Goal: Task Accomplishment & Management: Use online tool/utility

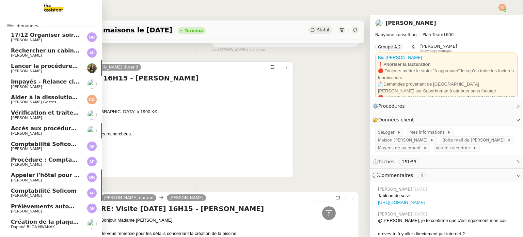
scroll to position [18, 0]
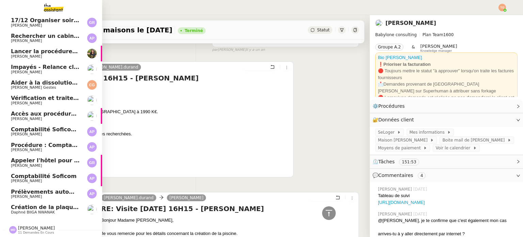
click at [47, 210] on span "Daphné BIIGA NWANAK" at bounding box center [33, 212] width 44 height 4
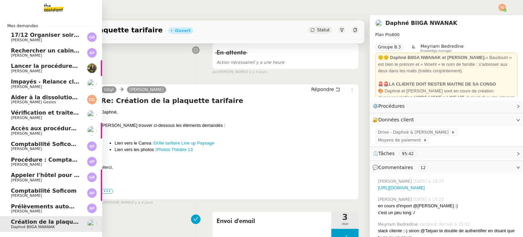
scroll to position [18, 0]
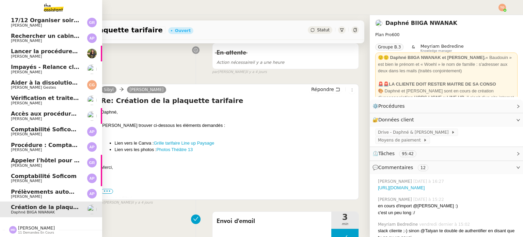
click at [42, 225] on span "[PERSON_NAME]" at bounding box center [36, 227] width 37 height 5
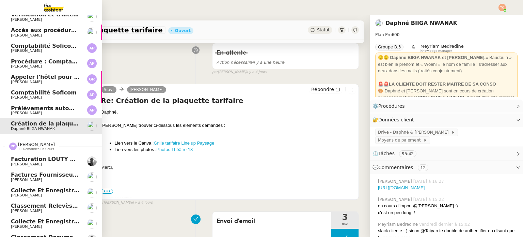
scroll to position [188, 0]
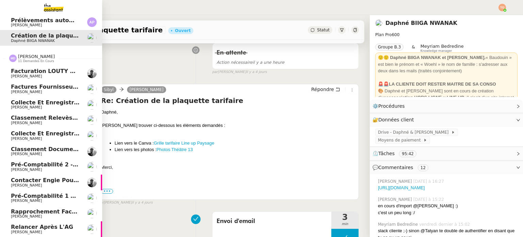
click at [84, 92] on link "Factures fournisseurs règlement par prélèvement, CB et espèces via Pennylane - …" at bounding box center [51, 89] width 102 height 16
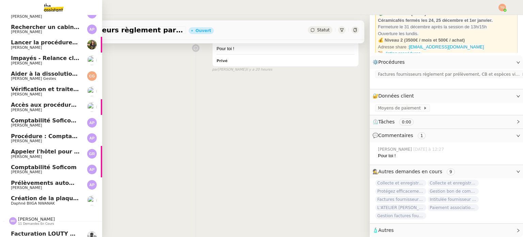
scroll to position [34, 0]
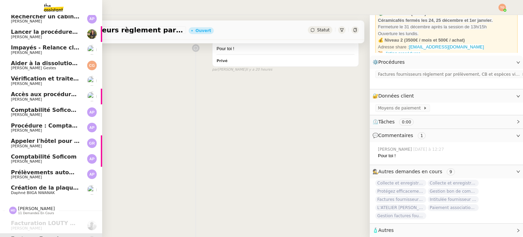
click at [63, 190] on span "Création de la plaquette tarifaire" at bounding box center [62, 187] width 102 height 6
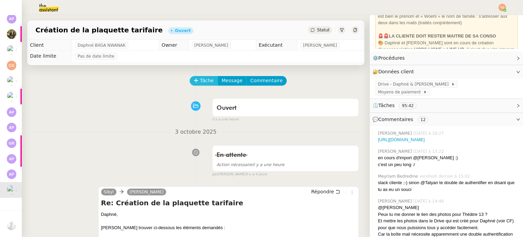
click at [201, 80] on span "Tâche" at bounding box center [207, 81] width 14 height 8
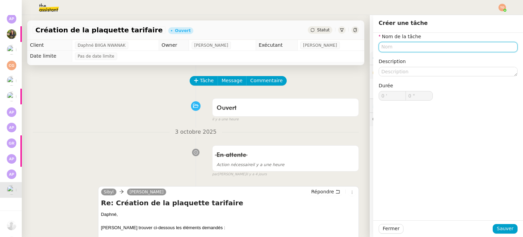
click at [385, 50] on input "text" at bounding box center [448, 47] width 139 height 10
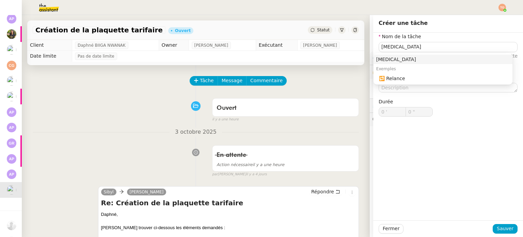
click at [405, 73] on div "Exemples" at bounding box center [443, 69] width 139 height 10
click at [407, 74] on nz-auto-option "🔁 Relance" at bounding box center [443, 79] width 139 height 10
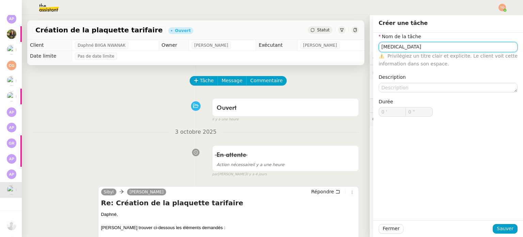
type input "Relance"
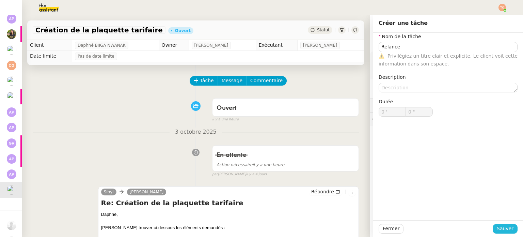
click at [498, 226] on span "Sauver" at bounding box center [505, 229] width 17 height 8
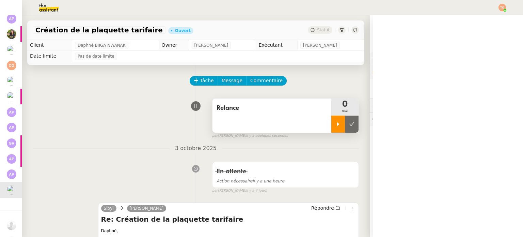
click at [331, 121] on div at bounding box center [338, 123] width 14 height 17
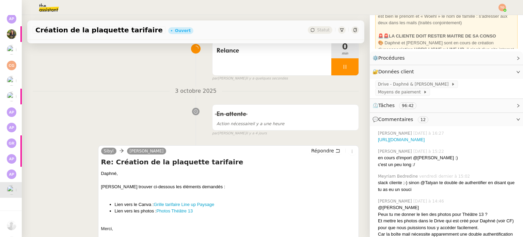
scroll to position [102, 0]
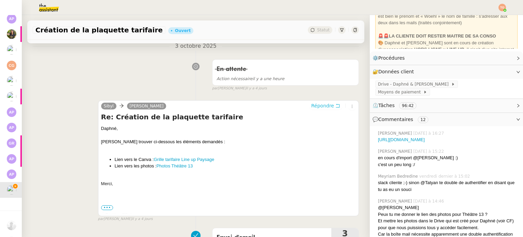
click at [317, 108] on span "Répondre" at bounding box center [322, 105] width 23 height 7
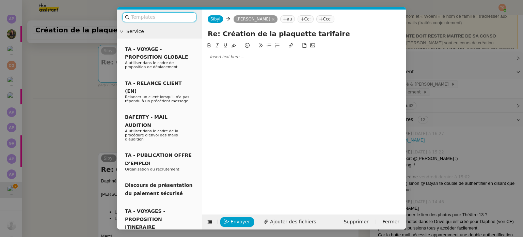
click at [259, 61] on div at bounding box center [304, 57] width 199 height 12
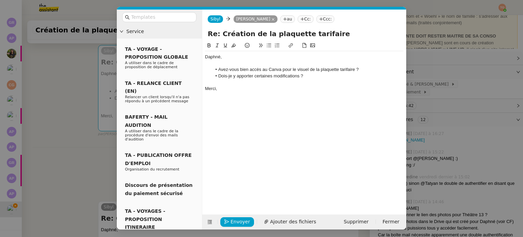
click at [98, 159] on nz-modal-container "Service TA - VOYAGE - PROPOSITION GLOBALE A utiliser dans le cadre de propositi…" at bounding box center [261, 118] width 523 height 237
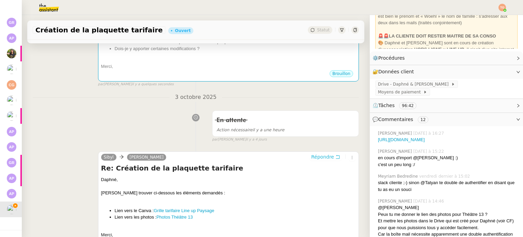
scroll to position [204, 0]
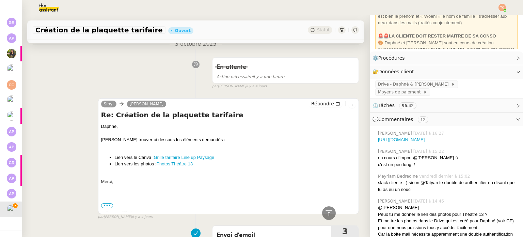
drag, startPoint x: 179, startPoint y: 158, endPoint x: 234, endPoint y: 167, distance: 55.9
click at [234, 167] on li "Lien vers les photos : Photos Théâtre 13" at bounding box center [235, 163] width 241 height 7
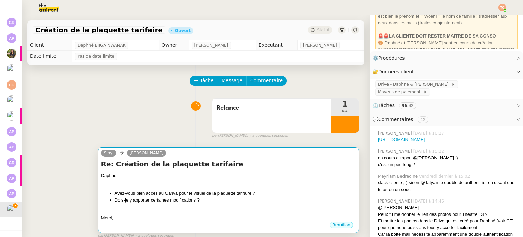
click at [236, 169] on h4 "Re: Création de la plaquette tarifaire" at bounding box center [228, 164] width 255 height 10
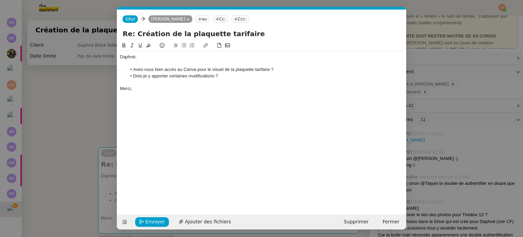
scroll to position [0, 14]
click at [191, 68] on li "Avez-vous bien accès au Canva pour le visuel de la plaquette tarifaire ?" at bounding box center [265, 69] width 277 height 6
drag, startPoint x: 196, startPoint y: 68, endPoint x: 184, endPoint y: 70, distance: 12.1
click at [184, 70] on li "Avez-vous bien accès au Canva pour le visuel de la plaquette tarifaire ?" at bounding box center [265, 69] width 277 height 6
click at [206, 45] on icon at bounding box center [205, 45] width 5 height 5
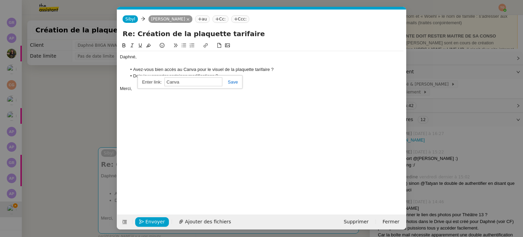
paste input "[URL][DOMAIN_NAME]"
type input "[URL][DOMAIN_NAME]"
click at [235, 82] on link at bounding box center [230, 81] width 16 height 5
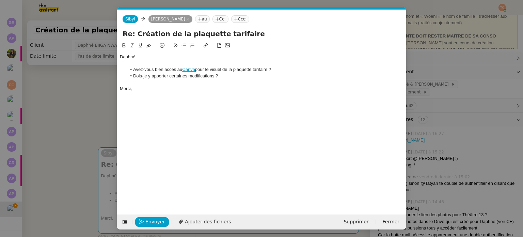
click at [123, 46] on icon at bounding box center [124, 45] width 3 height 4
click at [148, 222] on span "Envoyer" at bounding box center [154, 222] width 19 height 8
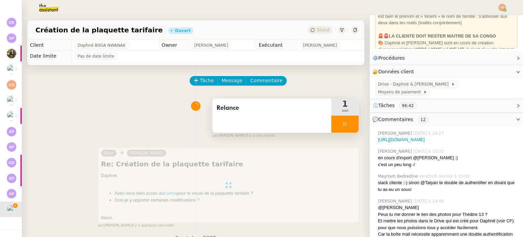
drag, startPoint x: 335, startPoint y: 123, endPoint x: 344, endPoint y: 123, distance: 9.2
click at [344, 123] on icon at bounding box center [345, 124] width 2 height 4
click at [346, 122] on button at bounding box center [352, 123] width 14 height 17
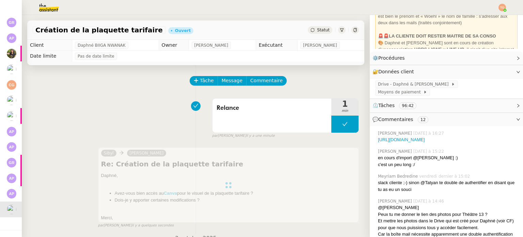
click at [317, 28] on span "Statut" at bounding box center [323, 30] width 13 height 5
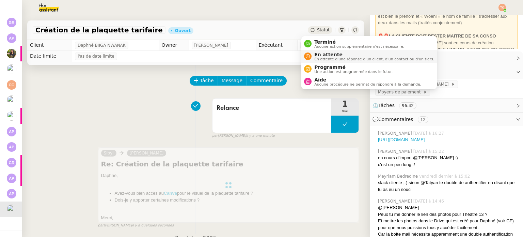
click at [322, 52] on span "En attente" at bounding box center [374, 54] width 120 height 5
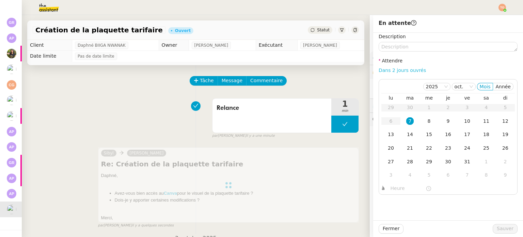
click at [384, 68] on link "Dans 2 jours ouvrés" at bounding box center [402, 69] width 47 height 5
type input "07:00"
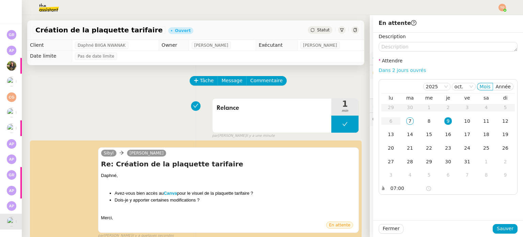
scroll to position [34, 0]
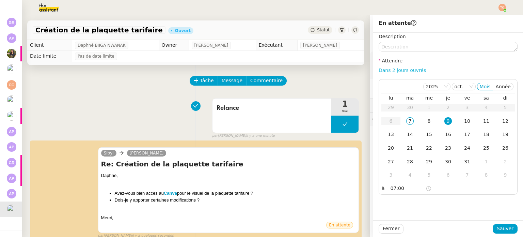
click at [389, 72] on link "Dans 2 jours ouvrés" at bounding box center [402, 69] width 47 height 5
click at [501, 230] on span "Sauver" at bounding box center [505, 229] width 17 height 8
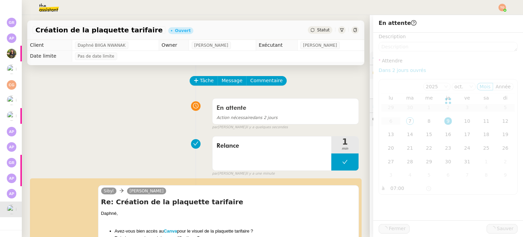
scroll to position [18, 0]
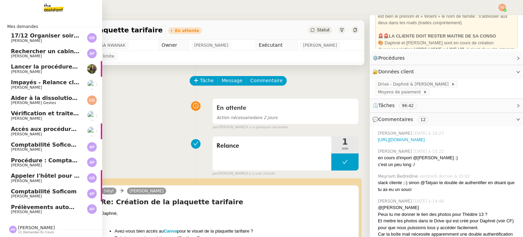
click at [59, 179] on span "[PERSON_NAME]" at bounding box center [45, 181] width 69 height 4
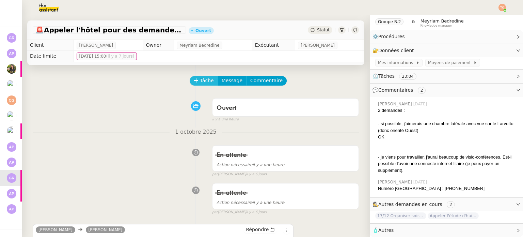
click at [200, 80] on span "Tâche" at bounding box center [207, 81] width 14 height 8
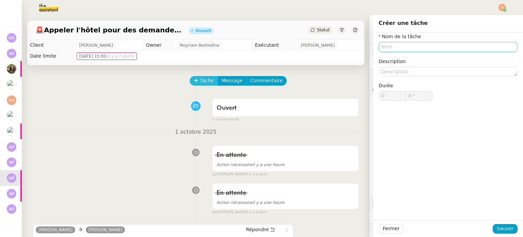
scroll to position [29, 0]
click at [392, 49] on input "text" at bounding box center [448, 47] width 139 height 10
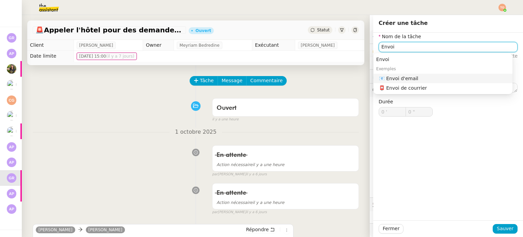
click at [417, 80] on div "📧 Envoi d'email" at bounding box center [444, 78] width 131 height 6
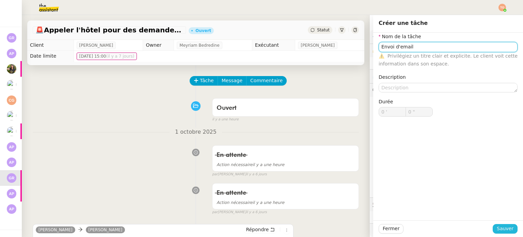
type input "Envoi d'email"
click at [507, 230] on span "Sauver" at bounding box center [505, 229] width 17 height 8
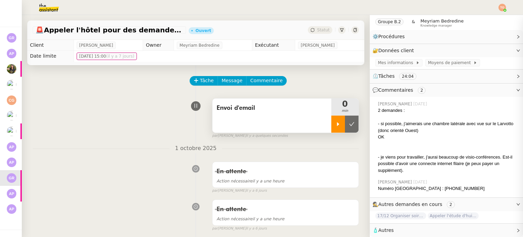
click at [333, 125] on div at bounding box center [338, 123] width 14 height 17
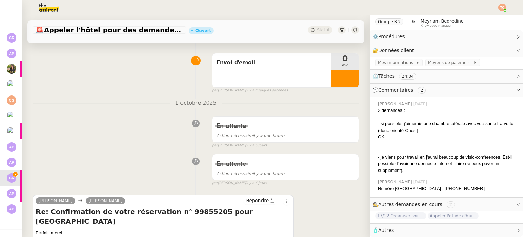
scroll to position [136, 0]
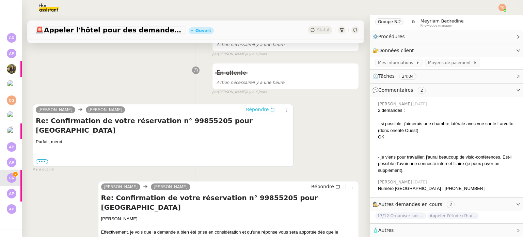
click at [254, 109] on span "Répondre" at bounding box center [257, 109] width 23 height 7
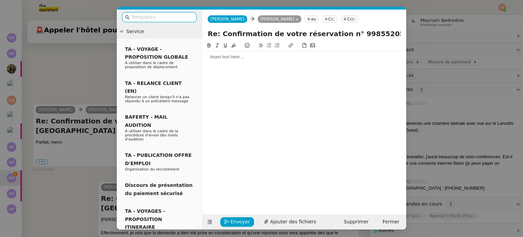
scroll to position [30, 0]
click at [247, 59] on div at bounding box center [304, 57] width 199 height 6
click at [95, 81] on nz-modal-container "Service TA - VOYAGE - PROPOSITION GLOBALE A utiliser dans le cadre de propositi…" at bounding box center [261, 118] width 523 height 237
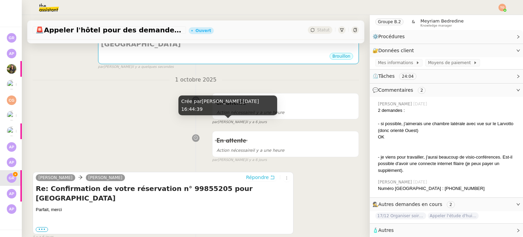
scroll to position [0, 0]
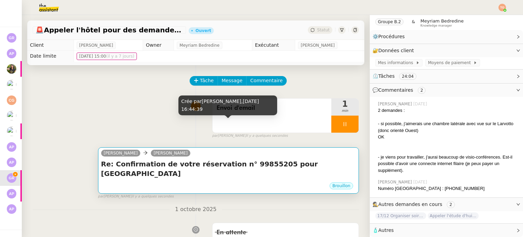
click at [220, 175] on h4 "Re: Confirmation de votre réservation n° 99855205 pour [GEOGRAPHIC_DATA]" at bounding box center [228, 168] width 255 height 19
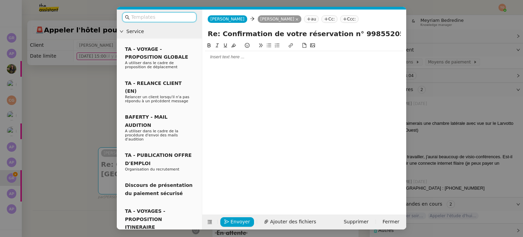
scroll to position [30, 0]
click at [218, 57] on div at bounding box center [304, 57] width 199 height 6
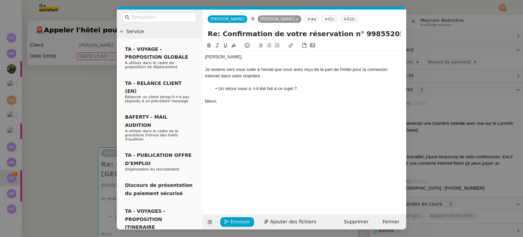
drag, startPoint x: 253, startPoint y: 88, endPoint x: 294, endPoint y: 87, distance: 40.9
click at [253, 88] on li "Un retour vous a -t-il été fait à ce sujet ?" at bounding box center [308, 89] width 192 height 6
click at [95, 92] on nz-modal-container "Service TA - VOYAGE - PROPOSITION GLOBALE A utiliser dans le cadre de propositi…" at bounding box center [261, 118] width 523 height 237
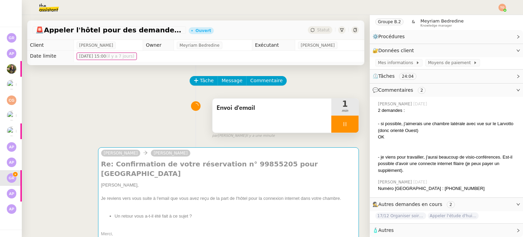
scroll to position [29, 0]
click at [342, 123] on icon at bounding box center [344, 123] width 5 height 5
click at [349, 126] on icon at bounding box center [351, 123] width 5 height 5
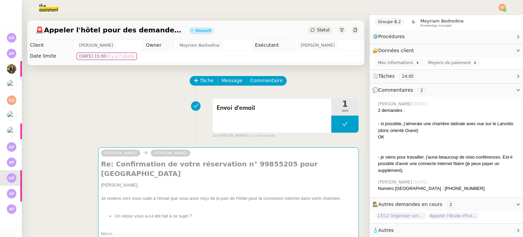
click at [317, 33] on div "Statut" at bounding box center [320, 29] width 25 height 7
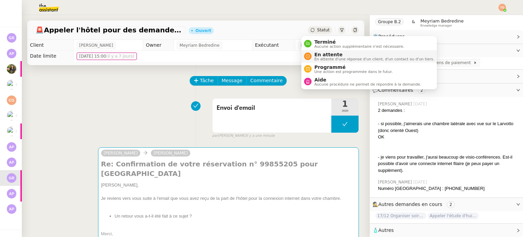
click at [326, 55] on span "En attente" at bounding box center [374, 54] width 120 height 5
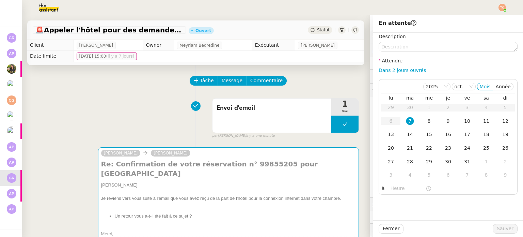
scroll to position [29, 0]
click at [406, 122] on div "7" at bounding box center [409, 120] width 7 height 7
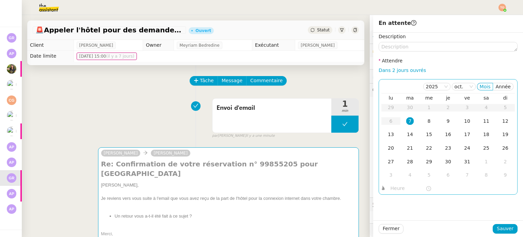
click at [396, 194] on div "[DATE] Mois Année lu ma me je ve sa di 29 30 1 2 3 4 5 6 7 8 9 10 11 12 13 14 1…" at bounding box center [448, 136] width 139 height 115
click at [396, 191] on input "text" at bounding box center [408, 188] width 35 height 8
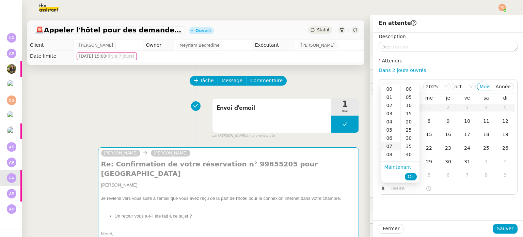
scroll to position [68, 0]
click at [393, 133] on div "14" at bounding box center [391, 135] width 19 height 8
click at [412, 87] on div "00" at bounding box center [410, 89] width 19 height 8
type input "14:00"
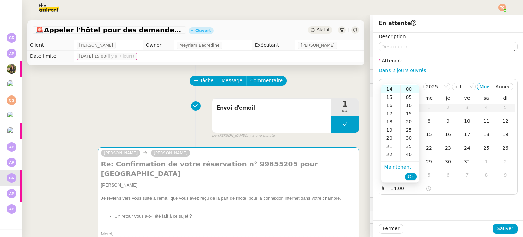
click at [413, 173] on li "Ok" at bounding box center [411, 177] width 12 height 10
click at [412, 179] on span "Ok" at bounding box center [411, 176] width 6 height 7
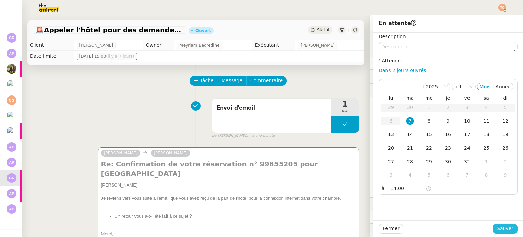
click at [509, 226] on button "Sauver" at bounding box center [505, 229] width 25 height 10
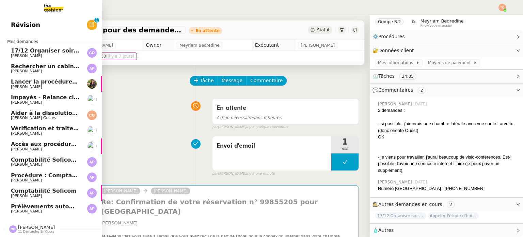
scroll to position [29, 0]
click at [50, 147] on span "[PERSON_NAME]" at bounding box center [45, 149] width 69 height 4
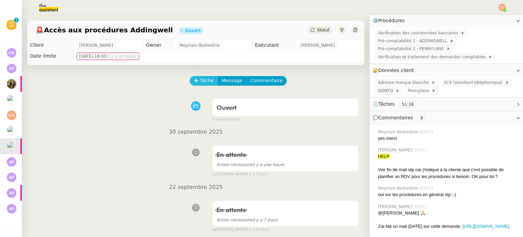
click at [200, 77] on span "Tâche" at bounding box center [207, 81] width 14 height 8
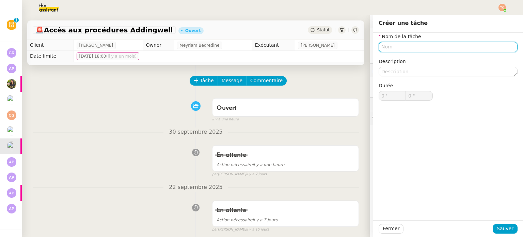
click at [423, 50] on input "text" at bounding box center [448, 47] width 139 height 10
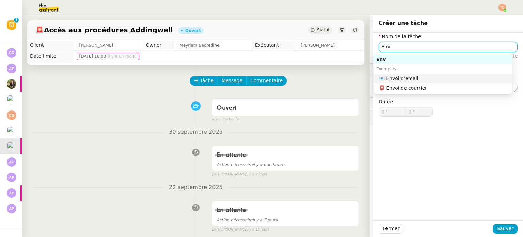
click at [418, 76] on div "📧 Envoi d'email" at bounding box center [444, 78] width 131 height 6
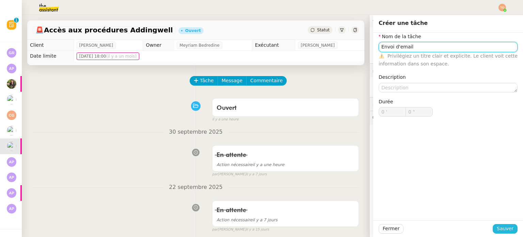
type input "Envoi d'email"
click at [505, 232] on span "Sauver" at bounding box center [505, 229] width 17 height 8
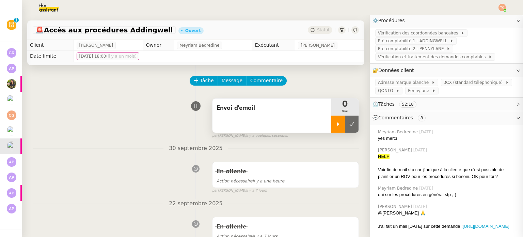
click at [331, 132] on div at bounding box center [338, 123] width 14 height 17
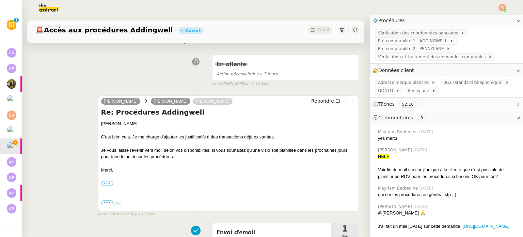
scroll to position [170, 0]
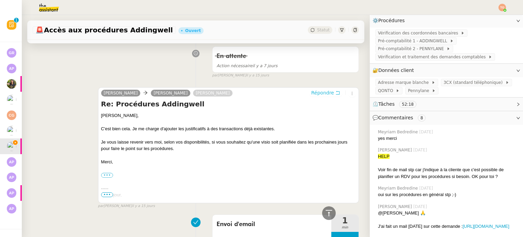
click at [312, 95] on span "Répondre" at bounding box center [322, 92] width 23 height 7
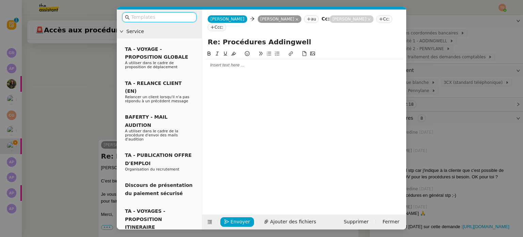
scroll to position [222, 0]
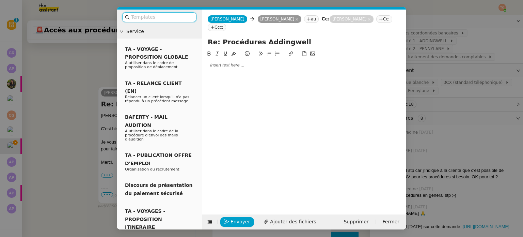
click at [275, 60] on div at bounding box center [304, 65] width 199 height 12
click at [93, 76] on nz-modal-container "Service TA - VOYAGE - PROPOSITION GLOBALE A utiliser dans le cadre de propositi…" at bounding box center [261, 118] width 523 height 237
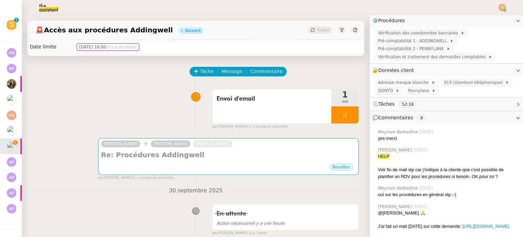
scroll to position [0, 0]
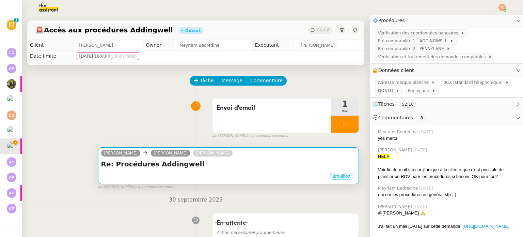
click at [228, 166] on h4 "Re: Procédures Addingwell" at bounding box center [228, 164] width 255 height 10
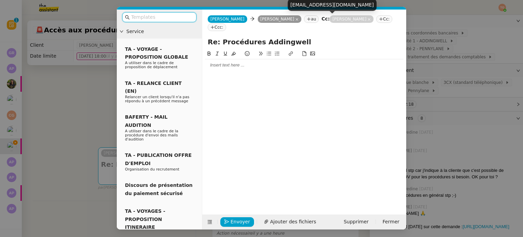
drag, startPoint x: 328, startPoint y: 18, endPoint x: 309, endPoint y: 37, distance: 27.0
click at [368, 18] on icon at bounding box center [369, 19] width 3 height 3
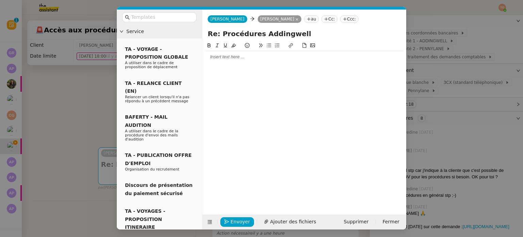
click at [282, 56] on div at bounding box center [304, 57] width 199 height 6
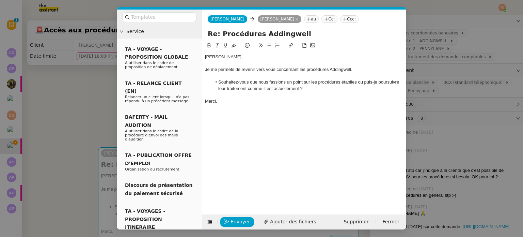
click at [357, 82] on li "Souhaitez-vous que nous fassions un point sur les procédures établies ou puis-j…" at bounding box center [308, 85] width 192 height 13
click at [310, 88] on li "Souhaitez-vous que nous fassions un point sur les procédures établies ou puis-j…" at bounding box center [308, 85] width 192 height 13
click at [256, 101] on div "Nous pouvons effectuer un point par email ou vous pouvez solliciter un rendez-v…" at bounding box center [304, 104] width 199 height 13
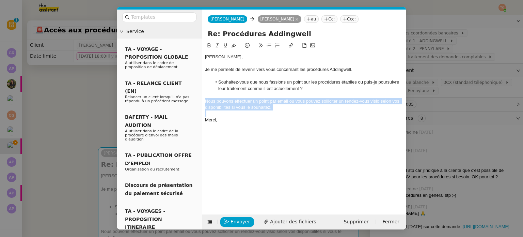
click at [217, 47] on icon at bounding box center [217, 45] width 5 height 5
click at [241, 227] on div "Enregistrement Ajouter des fichiers Supprimer Fermer" at bounding box center [304, 221] width 204 height 15
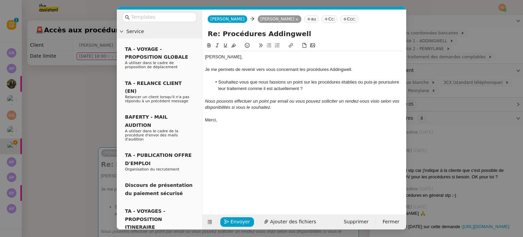
click at [241, 227] on div "Envoyer Ajouter des fichiers Supprimer Fermer" at bounding box center [304, 221] width 204 height 15
click at [241, 226] on button "Envoyer" at bounding box center [237, 222] width 34 height 10
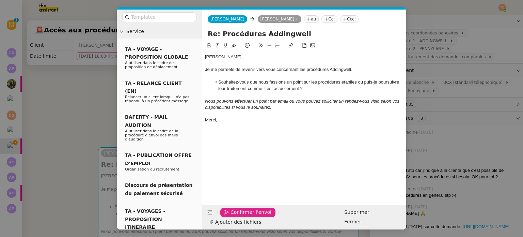
click at [241, 217] on button "Confirmer l'envoi" at bounding box center [247, 212] width 55 height 10
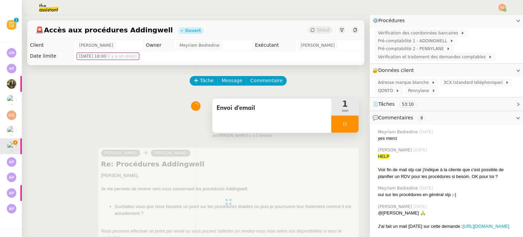
click at [335, 129] on div at bounding box center [344, 123] width 27 height 17
click at [349, 126] on icon at bounding box center [351, 123] width 5 height 5
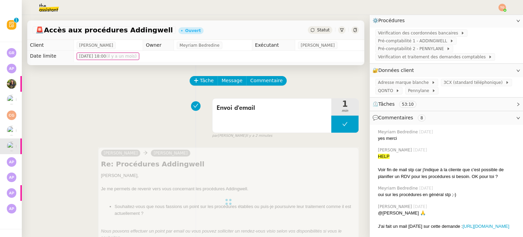
click at [317, 30] on span "Statut" at bounding box center [323, 30] width 13 height 5
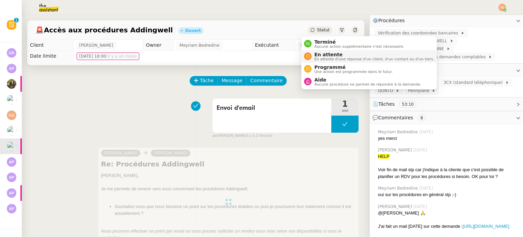
click at [327, 53] on span "En attente" at bounding box center [374, 54] width 120 height 5
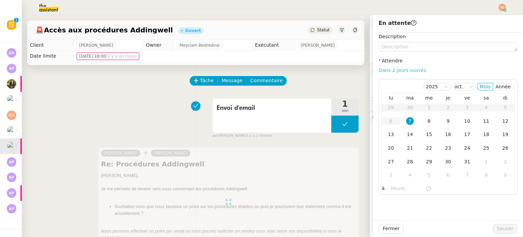
click at [399, 72] on link "Dans 2 jours ouvrés" at bounding box center [402, 69] width 47 height 5
type input "07:00"
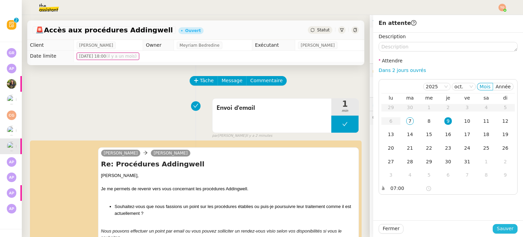
click at [507, 227] on span "Sauver" at bounding box center [505, 229] width 17 height 8
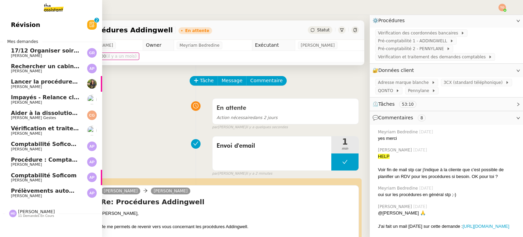
click at [41, 132] on span "[PERSON_NAME]" at bounding box center [45, 134] width 69 height 4
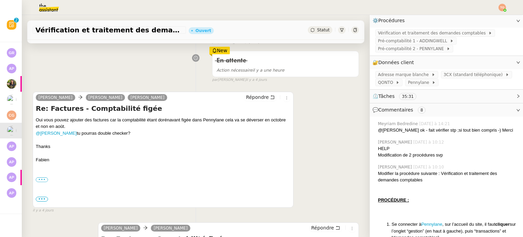
scroll to position [136, 0]
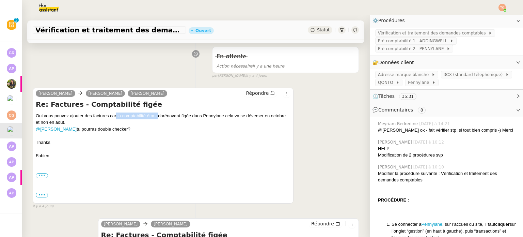
drag, startPoint x: 119, startPoint y: 118, endPoint x: 181, endPoint y: 118, distance: 62.0
click at [176, 118] on div "Oui vous pouvez ajouter des factures car la comptabilité étant dorénavant figée…" at bounding box center [163, 118] width 255 height 13
drag, startPoint x: 184, startPoint y: 118, endPoint x: 207, endPoint y: 118, distance: 23.2
click at [186, 118] on div "Oui vous pouvez ajouter des factures car la comptabilité étant dorénavant figée…" at bounding box center [163, 118] width 255 height 13
drag, startPoint x: 214, startPoint y: 117, endPoint x: 251, endPoint y: 117, distance: 37.1
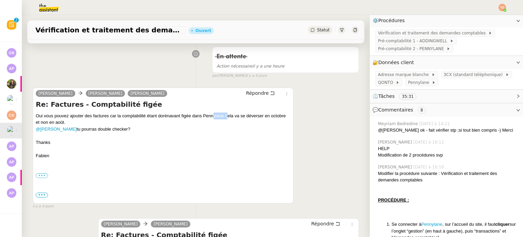
click at [245, 117] on div "Oui vous pouvez ajouter des factures car la comptabilité étant dorénavant figée…" at bounding box center [163, 118] width 255 height 13
drag, startPoint x: 260, startPoint y: 117, endPoint x: 278, endPoint y: 115, distance: 17.4
click at [262, 117] on div "Oui vous pouvez ajouter des factures car la comptabilité étant dorénavant figée…" at bounding box center [163, 118] width 255 height 13
click at [278, 115] on div "Oui vous pouvez ajouter des factures car la comptabilité étant dorénavant figée…" at bounding box center [163, 118] width 255 height 13
click at [249, 118] on div "Oui vous pouvez ajouter des factures car la comptabilité étant dorénavant figée…" at bounding box center [163, 118] width 255 height 13
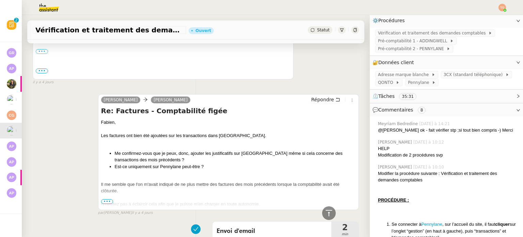
scroll to position [273, 0]
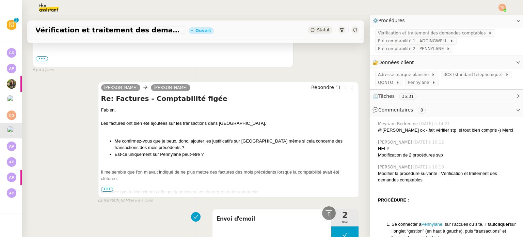
click at [104, 189] on span "•••" at bounding box center [107, 189] width 12 height 5
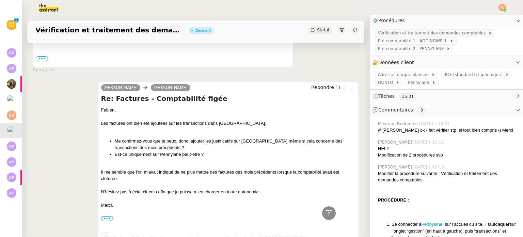
click at [128, 176] on div "Il me semble que l'on m'avait indiqué de ne plus mettre des factures des mois p…" at bounding box center [228, 175] width 255 height 13
click at [140, 173] on div "Il me semble que l'on m'avait indiqué de ne plus mettre des factures des mois p…" at bounding box center [228, 175] width 255 height 13
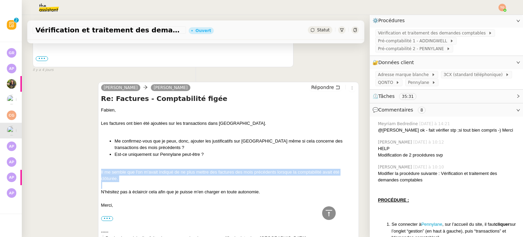
click at [140, 173] on div "Il me semble que l'on m'avait indiqué de ne plus mettre des factures des mois p…" at bounding box center [228, 175] width 255 height 13
click at [146, 171] on div "Il me semble que l'on m'avait indiqué de ne plus mettre des factures des mois p…" at bounding box center [228, 175] width 255 height 13
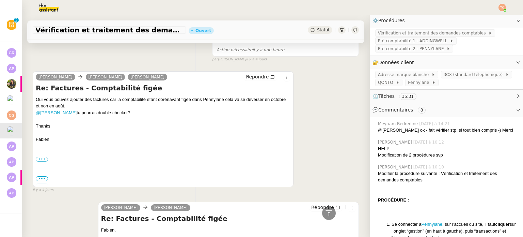
scroll to position [102, 0]
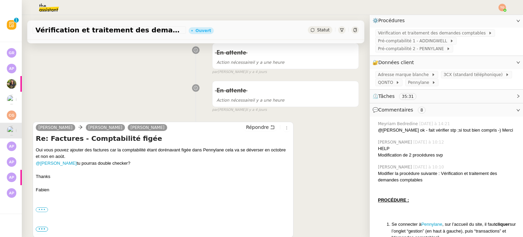
click at [157, 152] on div "Oui vous pouvez ajouter des factures car la comptabilité étant dorénavant figée…" at bounding box center [163, 152] width 255 height 13
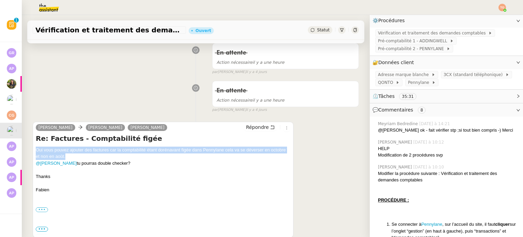
click at [157, 152] on div "Oui vous pouvez ajouter des factures car la comptabilité étant dorénavant figée…" at bounding box center [163, 152] width 255 height 13
click at [76, 159] on div "Oui vous pouvez ajouter des factures car la comptabilité étant dorénavant figée…" at bounding box center [163, 152] width 255 height 13
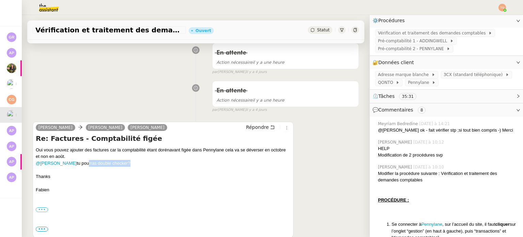
drag, startPoint x: 79, startPoint y: 164, endPoint x: 121, endPoint y: 164, distance: 41.9
click at [121, 164] on div "@[PERSON_NAME] tu pourras double checker?" at bounding box center [163, 163] width 255 height 7
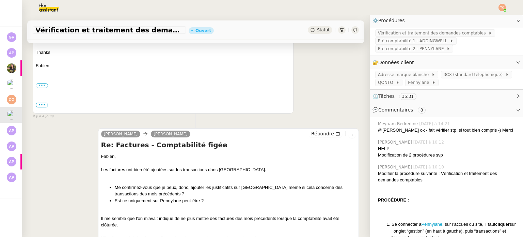
scroll to position [273, 0]
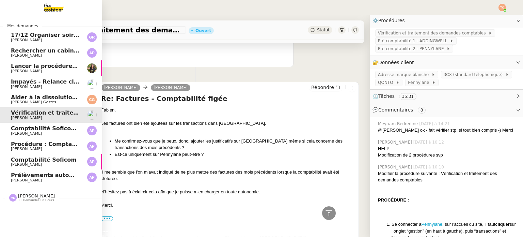
click at [60, 86] on span "[PERSON_NAME]" at bounding box center [45, 87] width 69 height 4
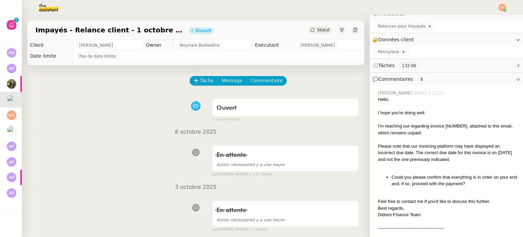
click at [313, 34] on div "Impayés - Relance client - [DATE] [PERSON_NAME]" at bounding box center [195, 29] width 337 height 19
click at [315, 33] on div "Impayés - Relance client - [DATE] [PERSON_NAME]" at bounding box center [195, 29] width 337 height 19
click at [322, 29] on div "Statut" at bounding box center [320, 29] width 25 height 7
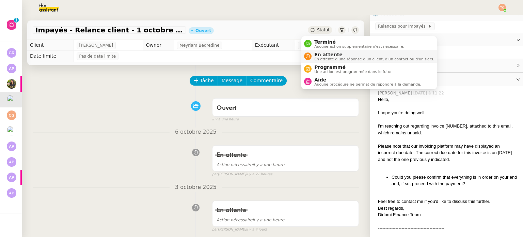
click at [329, 55] on span "En attente" at bounding box center [374, 54] width 120 height 5
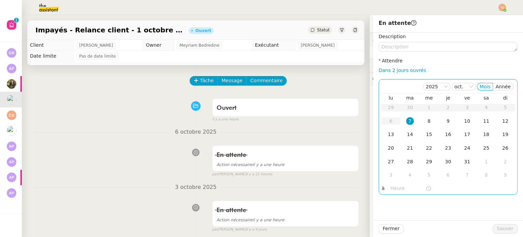
drag, startPoint x: 410, startPoint y: 73, endPoint x: 413, endPoint y: 86, distance: 13.8
click at [410, 73] on link "Dans 2 jours ouvrés" at bounding box center [402, 69] width 47 height 5
click at [426, 118] on div "8" at bounding box center [429, 120] width 7 height 7
click at [407, 189] on input "07:00" at bounding box center [408, 188] width 35 height 8
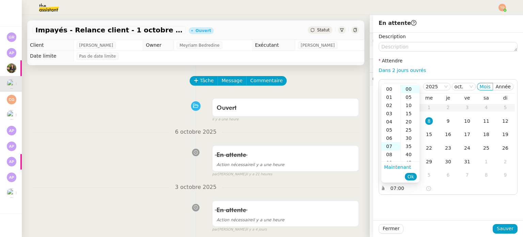
scroll to position [57, 0]
click at [393, 113] on div "10" at bounding box center [391, 113] width 19 height 8
type input "10:00"
click at [410, 175] on span "Ok" at bounding box center [411, 176] width 6 height 7
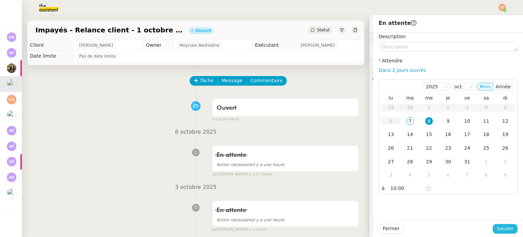
click at [509, 231] on button "Sauver" at bounding box center [505, 229] width 25 height 10
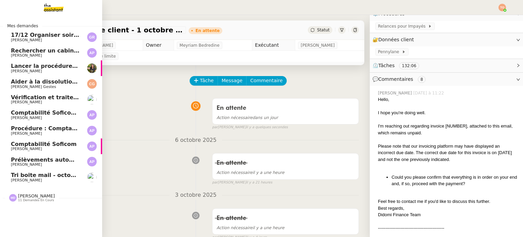
click at [12, 68] on span "Lancer la procédure prescription" at bounding box center [61, 66] width 101 height 6
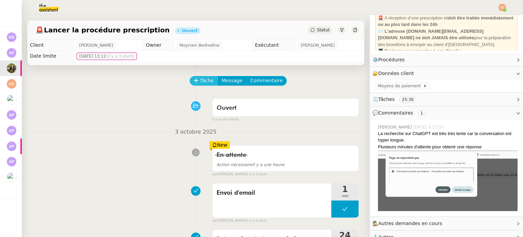
scroll to position [48, 0]
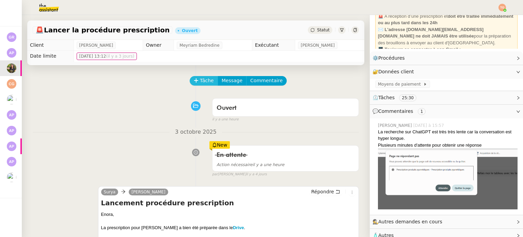
click at [200, 81] on span "Tâche" at bounding box center [207, 81] width 14 height 8
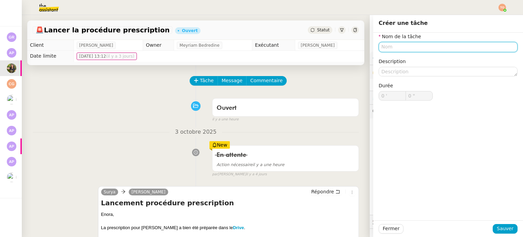
click at [393, 43] on input "text" at bounding box center [448, 47] width 139 height 10
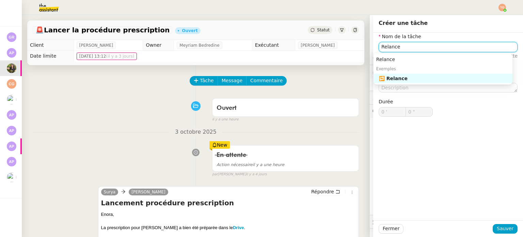
click at [410, 80] on div "🔁 Relance" at bounding box center [444, 78] width 131 height 6
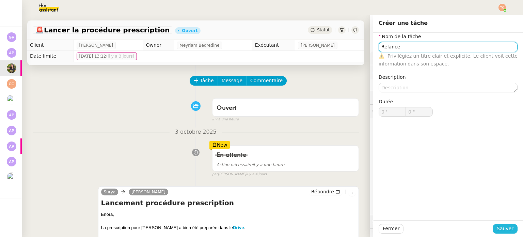
type input "Relance"
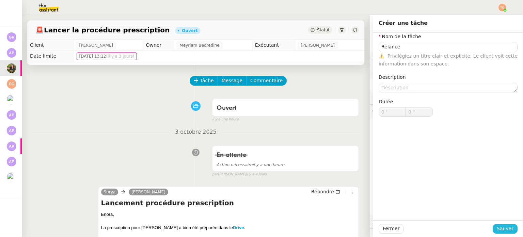
click at [493, 226] on button "Sauver" at bounding box center [505, 229] width 25 height 10
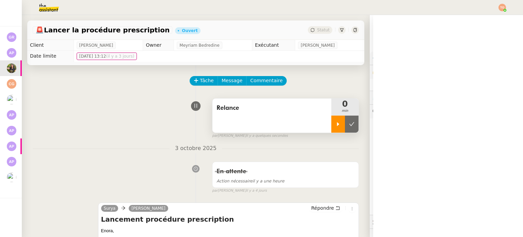
click at [331, 129] on div at bounding box center [338, 123] width 14 height 17
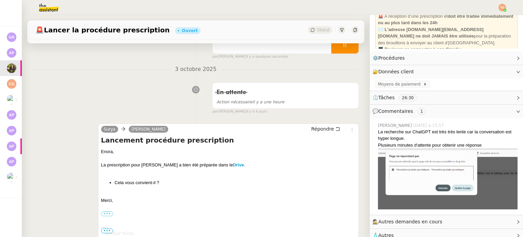
scroll to position [102, 0]
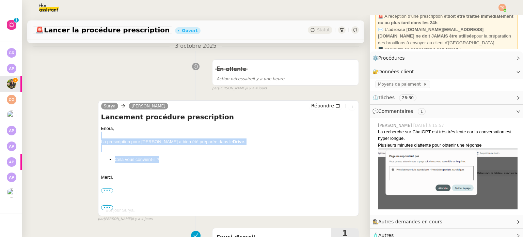
drag, startPoint x: 147, startPoint y: 157, endPoint x: 97, endPoint y: 139, distance: 53.2
click at [98, 139] on div "[PERSON_NAME] Répondre Lancement procédure prescription Enora, La prescription …" at bounding box center [228, 158] width 261 height 116
copy div "La prescription pour [PERSON_NAME] a bien été préparée dans le Drive . Cela vou…"
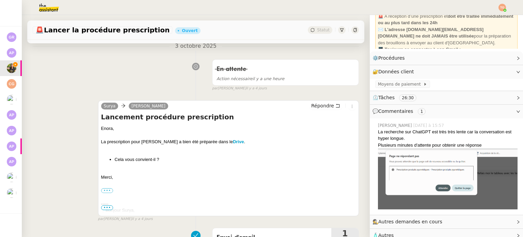
click at [309, 110] on div "Répondre" at bounding box center [332, 106] width 47 height 8
click at [313, 108] on span "Répondre" at bounding box center [322, 105] width 23 height 7
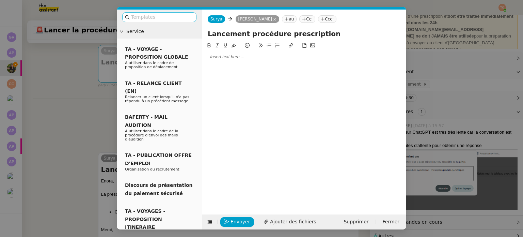
click at [156, 13] on nz-input-group at bounding box center [159, 17] width 74 height 10
click at [154, 17] on input "text" at bounding box center [161, 17] width 61 height 8
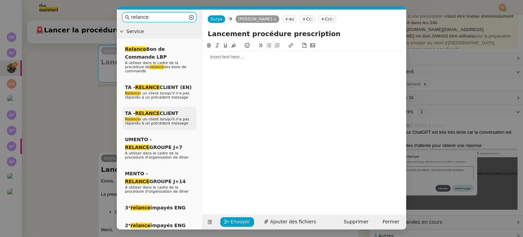
type input "relance"
click at [135, 112] on em "RELANCE" at bounding box center [147, 112] width 25 height 5
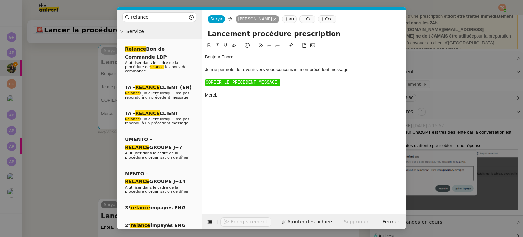
click at [221, 81] on span "COPIER LE PRECEDENT MESSAGE." at bounding box center [243, 82] width 74 height 5
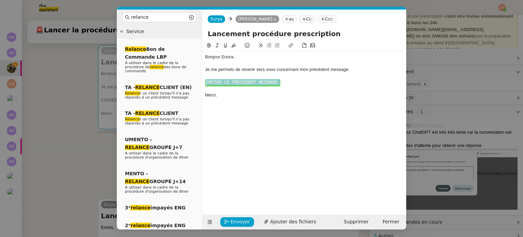
click at [221, 81] on span "COPIER LE PRECEDENT MESSAGE." at bounding box center [243, 82] width 74 height 5
paste div
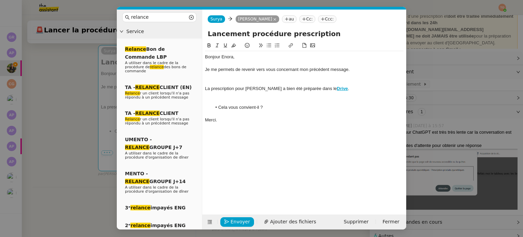
click at [230, 99] on div at bounding box center [304, 101] width 199 height 6
click at [227, 81] on div at bounding box center [304, 82] width 199 height 6
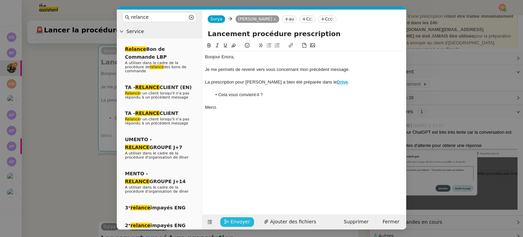
click at [242, 222] on span "Envoyer" at bounding box center [240, 222] width 19 height 8
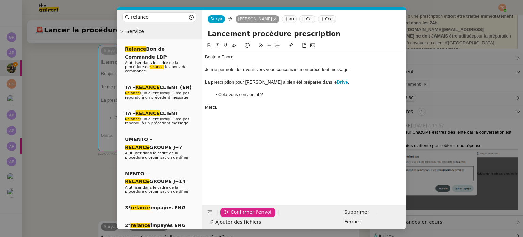
click at [242, 216] on span "Confirmer l'envoi" at bounding box center [251, 212] width 41 height 8
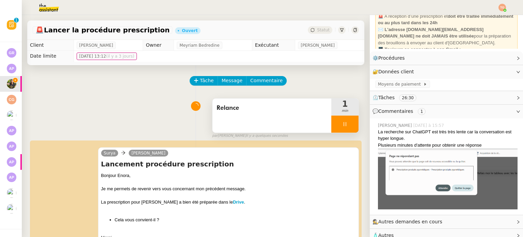
click at [340, 124] on div at bounding box center [344, 123] width 27 height 17
click at [349, 125] on icon at bounding box center [351, 123] width 5 height 5
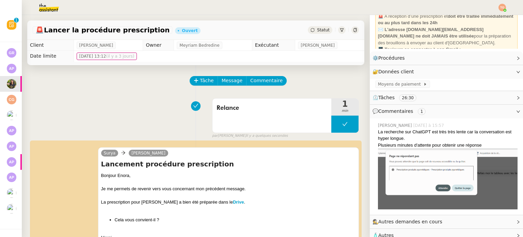
click at [50, 10] on img at bounding box center [43, 7] width 53 height 15
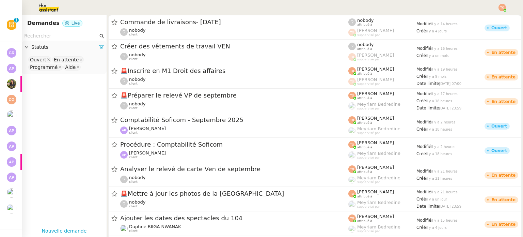
click at [48, 35] on input "text" at bounding box center [61, 36] width 74 height 8
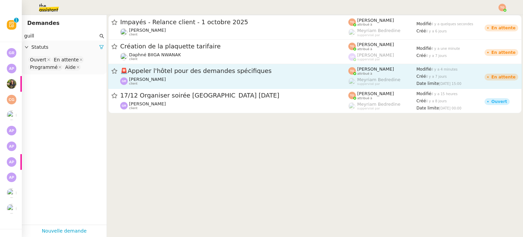
click at [199, 80] on div "[PERSON_NAME] client" at bounding box center [234, 81] width 228 height 9
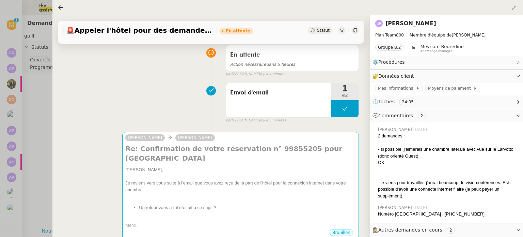
scroll to position [68, 0]
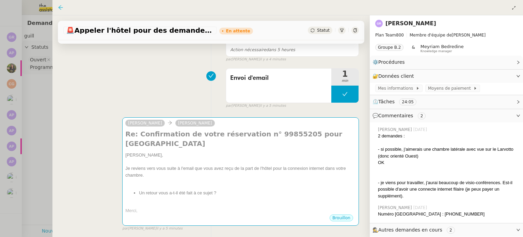
click at [60, 8] on icon at bounding box center [60, 7] width 4 height 4
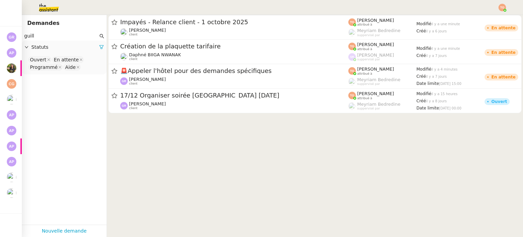
click at [64, 39] on input "guill" at bounding box center [61, 36] width 74 height 8
click at [64, 38] on input "guill" at bounding box center [61, 36] width 74 height 8
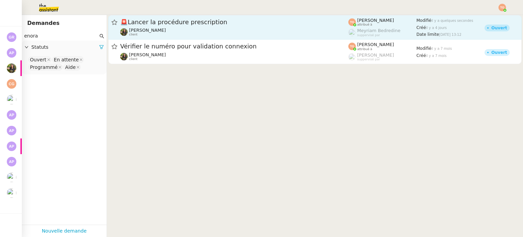
type input "enora"
click at [203, 22] on span "🚨 Lancer la procédure prescription" at bounding box center [234, 22] width 228 height 6
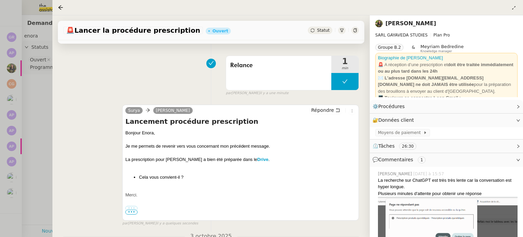
scroll to position [136, 0]
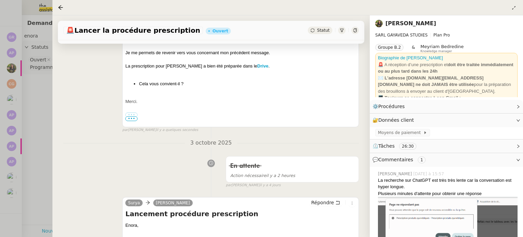
click at [6, 155] on div at bounding box center [261, 118] width 523 height 237
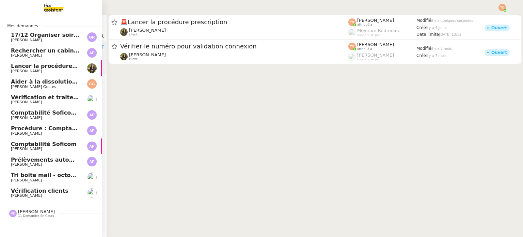
click at [52, 192] on span "Vérification clients" at bounding box center [40, 190] width 58 height 6
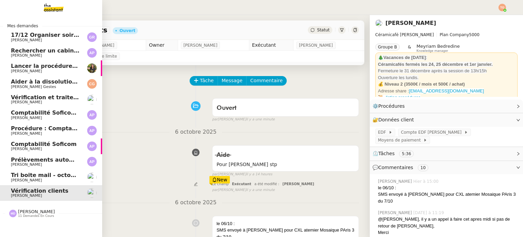
click at [57, 181] on span "[PERSON_NAME]" at bounding box center [45, 180] width 69 height 4
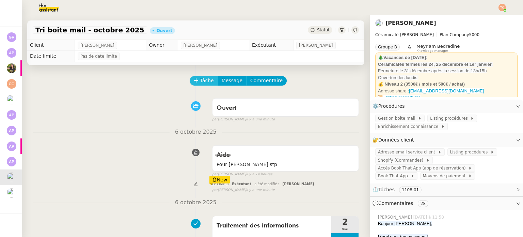
click at [203, 79] on span "Tâche" at bounding box center [207, 81] width 14 height 8
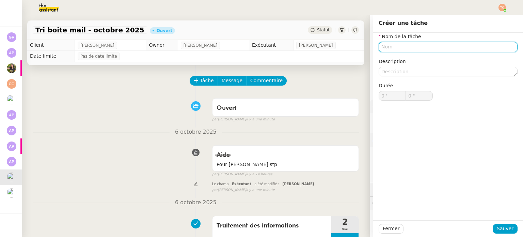
click at [431, 46] on input "text" at bounding box center [448, 47] width 139 height 10
click at [299, 80] on div "Tâche Message Commentaire" at bounding box center [274, 84] width 169 height 16
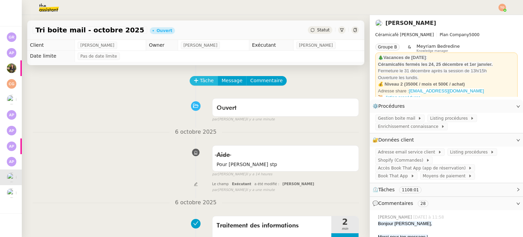
click at [207, 78] on span "Tâche" at bounding box center [207, 81] width 14 height 8
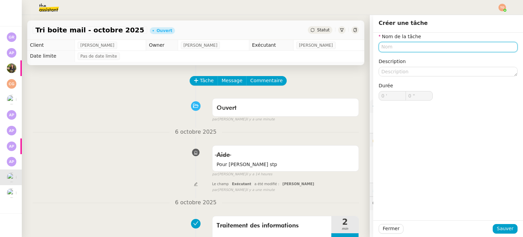
click at [419, 46] on input "text" at bounding box center [448, 47] width 139 height 10
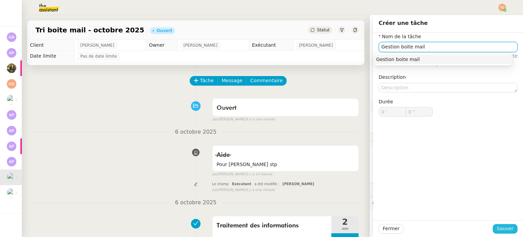
type input "Gestion boite mail"
click at [503, 230] on span "Sauver" at bounding box center [505, 229] width 17 height 8
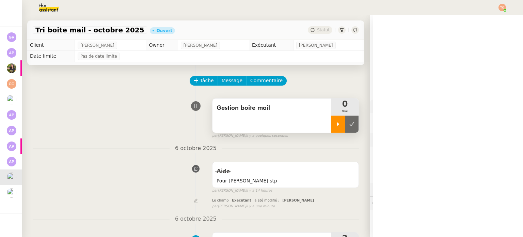
click at [336, 125] on icon at bounding box center [338, 123] width 5 height 5
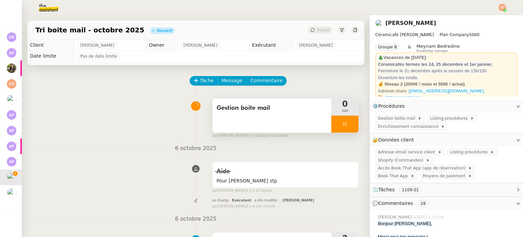
click at [384, 120] on span "Gestion boite mail" at bounding box center [398, 118] width 40 height 7
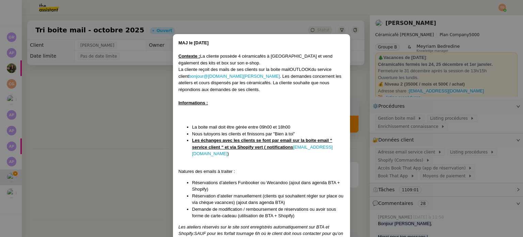
click at [149, 117] on nz-modal-container "MAJ le [DATE] Contexte : La cliente possède 4 céramicafés à [GEOGRAPHIC_DATA] e…" at bounding box center [261, 118] width 523 height 237
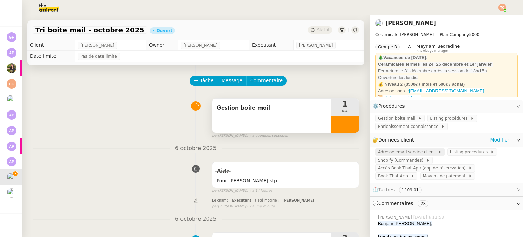
click at [386, 151] on span "Adresse email service client" at bounding box center [408, 152] width 60 height 7
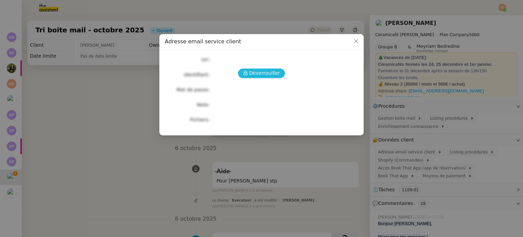
click at [268, 74] on span "Déverrouiller" at bounding box center [264, 73] width 31 height 8
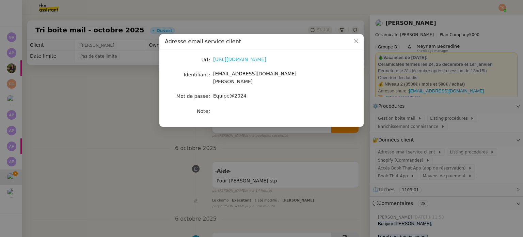
click at [266, 62] on link "[URL][DOMAIN_NAME]" at bounding box center [239, 59] width 53 height 5
click at [256, 64] on div "[URL][DOMAIN_NAME]" at bounding box center [269, 60] width 113 height 10
click at [256, 58] on link "[URL][DOMAIN_NAME]" at bounding box center [239, 59] width 53 height 5
click at [251, 72] on span "[EMAIL_ADDRESS][DOMAIN_NAME][PERSON_NAME]" at bounding box center [254, 77] width 83 height 13
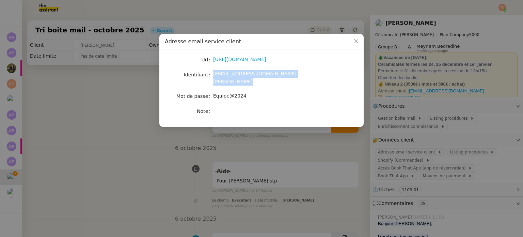
click at [251, 72] on span "[EMAIL_ADDRESS][DOMAIN_NAME][PERSON_NAME]" at bounding box center [254, 77] width 83 height 13
copy span "[EMAIL_ADDRESS][DOMAIN_NAME][PERSON_NAME]"
click at [239, 93] on span "Equipe@2024" at bounding box center [229, 95] width 33 height 5
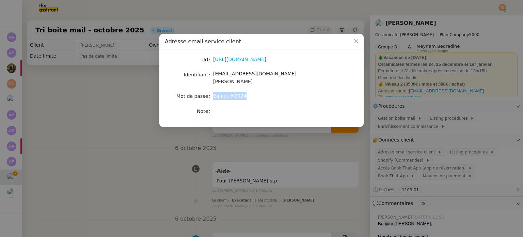
click at [239, 93] on span "Equipe@2024" at bounding box center [229, 95] width 33 height 5
copy span "Equipe@2024"
click at [421, 173] on nz-modal-container "Adresse email service client Url [URL][DOMAIN_NAME] Identifiant [EMAIL_ADDRESS]…" at bounding box center [261, 118] width 523 height 237
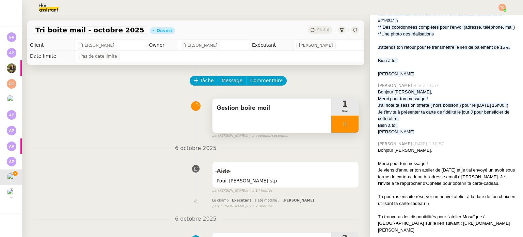
scroll to position [273, 0]
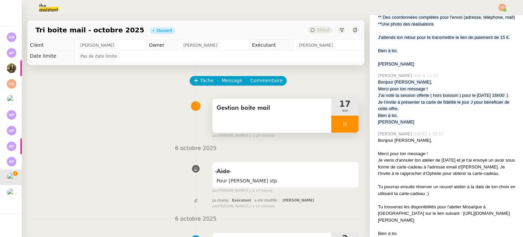
click at [349, 126] on div at bounding box center [344, 123] width 27 height 17
click at [350, 123] on button at bounding box center [352, 123] width 14 height 17
